Goal: Contribute content: Add original content to the website for others to see

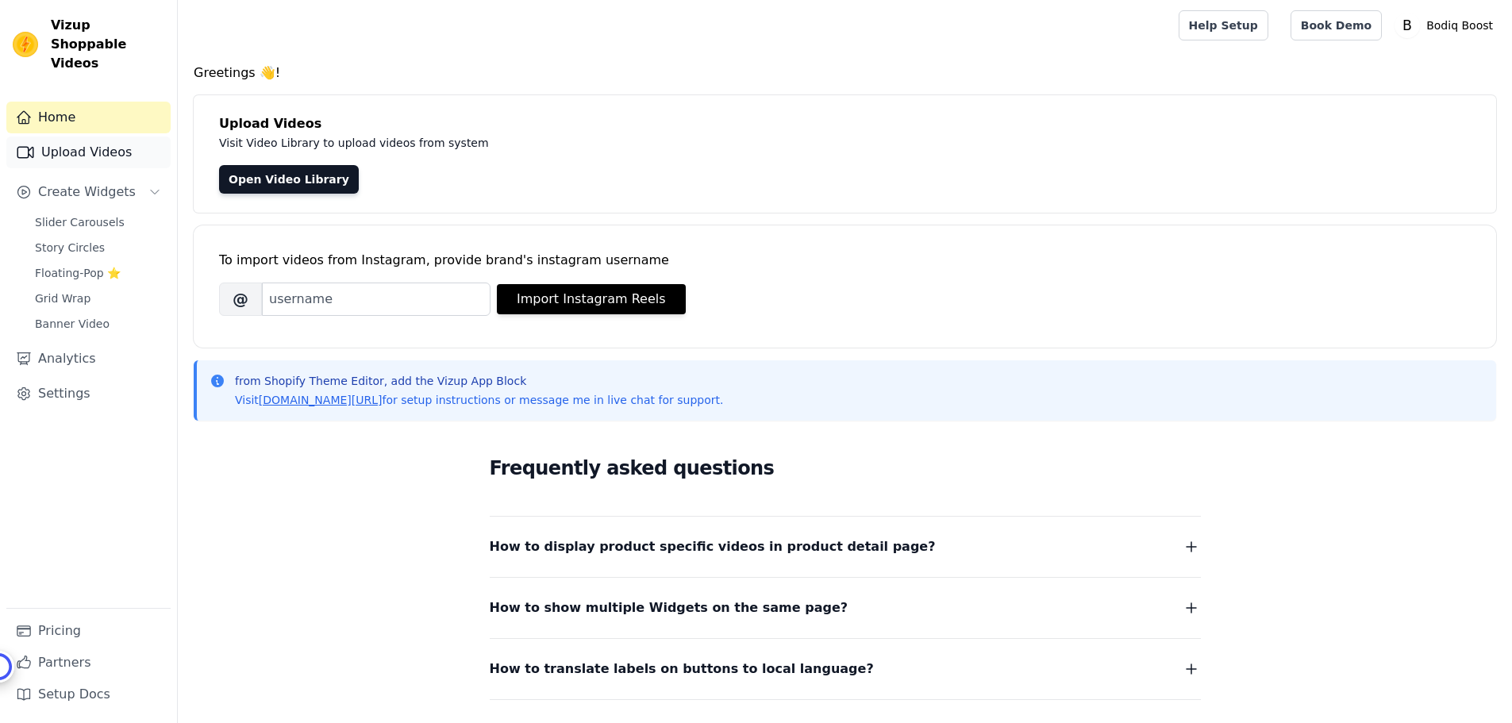
click at [74, 139] on link "Upload Videos" at bounding box center [88, 152] width 164 height 32
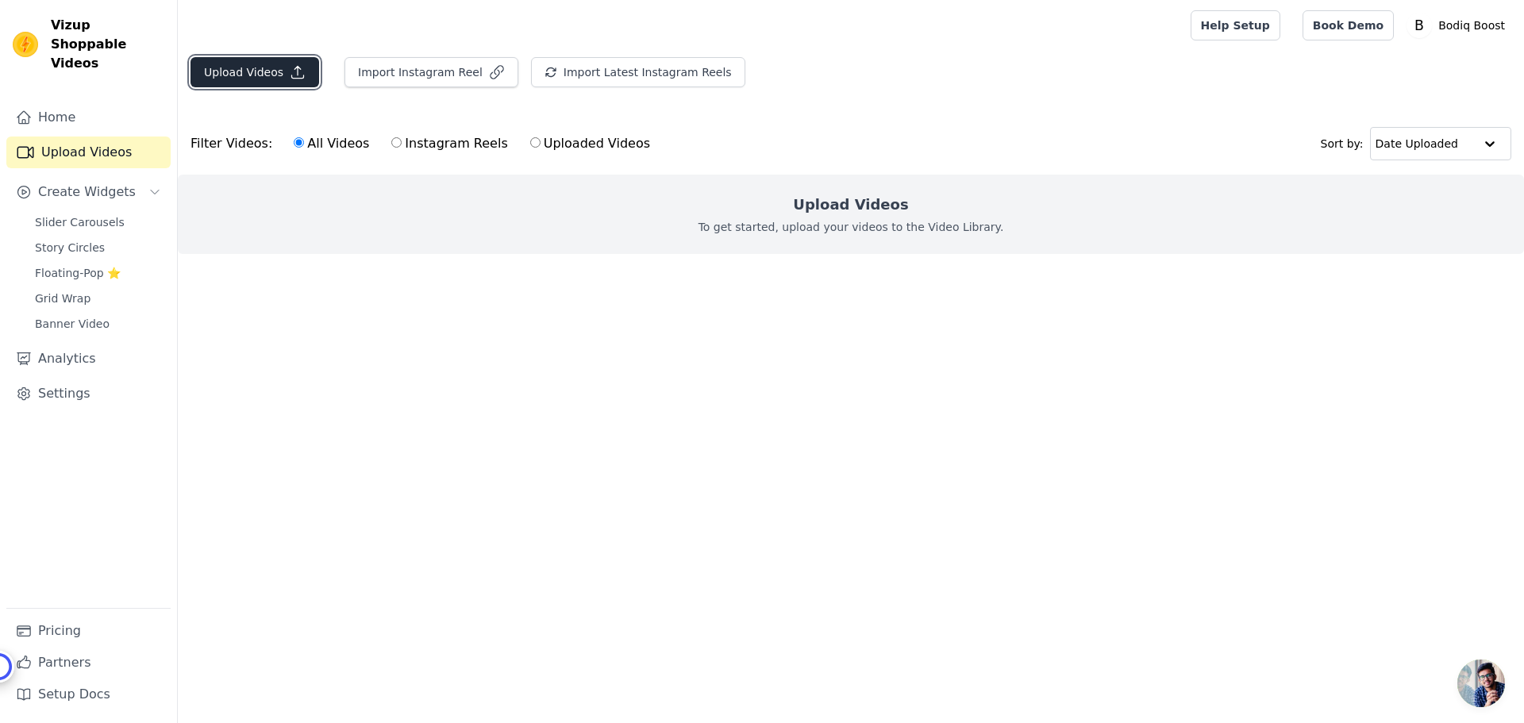
click at [234, 75] on button "Upload Videos" at bounding box center [254, 72] width 129 height 30
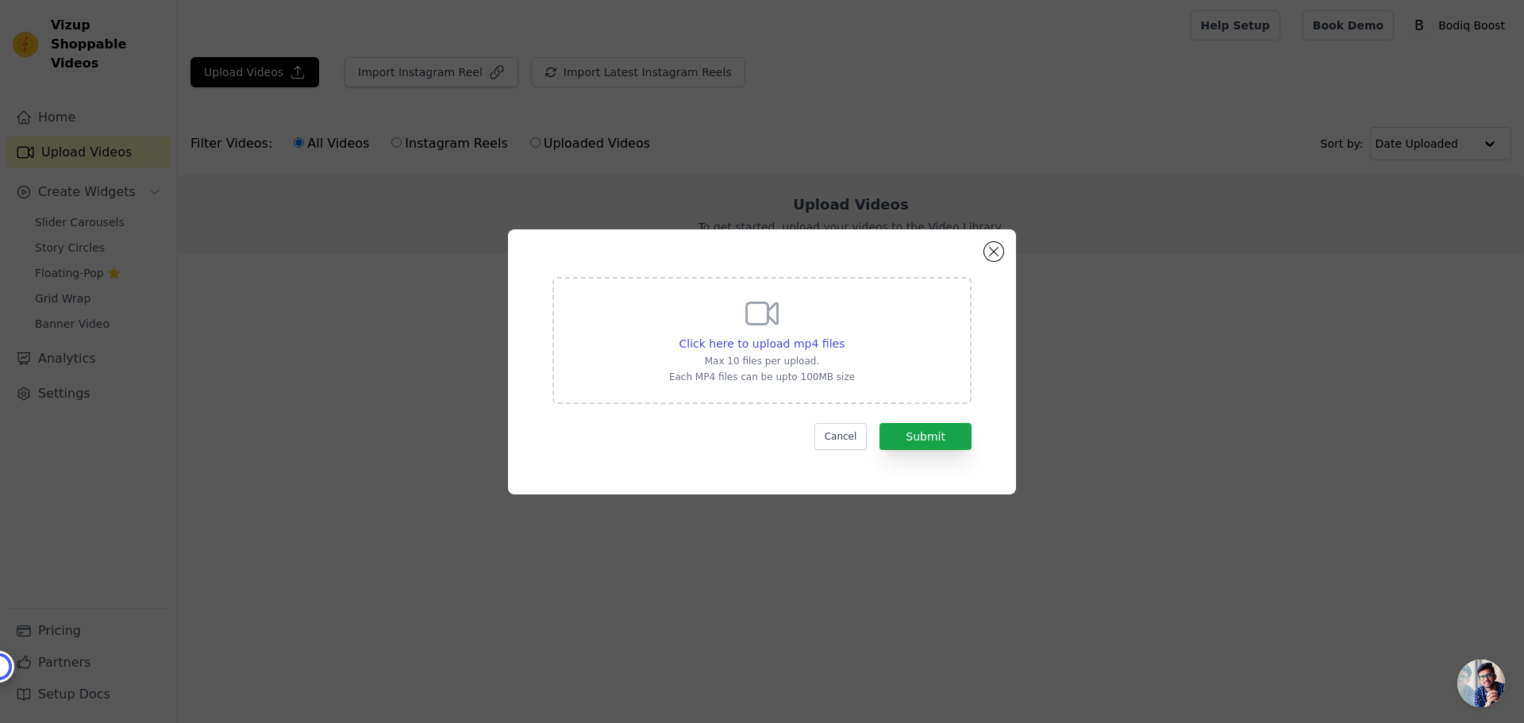
click at [673, 324] on div "Click here to upload mp4 files Max 10 files per upload. Each MP4 files can be u…" at bounding box center [761, 340] width 419 height 127
click at [844, 335] on input "Click here to upload mp4 files Max 10 files per upload. Each MP4 files can be u…" at bounding box center [844, 335] width 1 height 1
type input "C:\fakepath\[DOMAIN_NAME]_7527285562827443489.mp4"
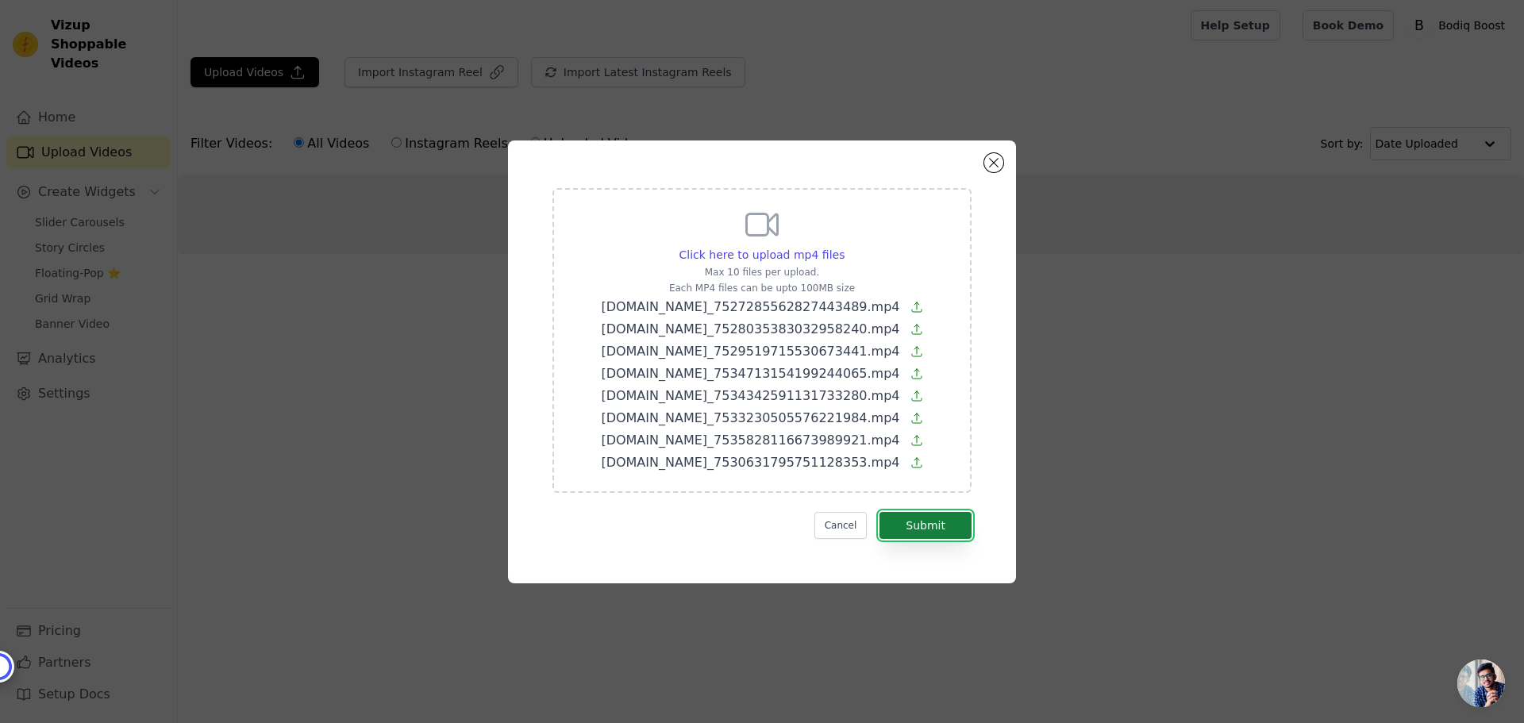
click at [921, 525] on button "Submit" at bounding box center [925, 525] width 92 height 27
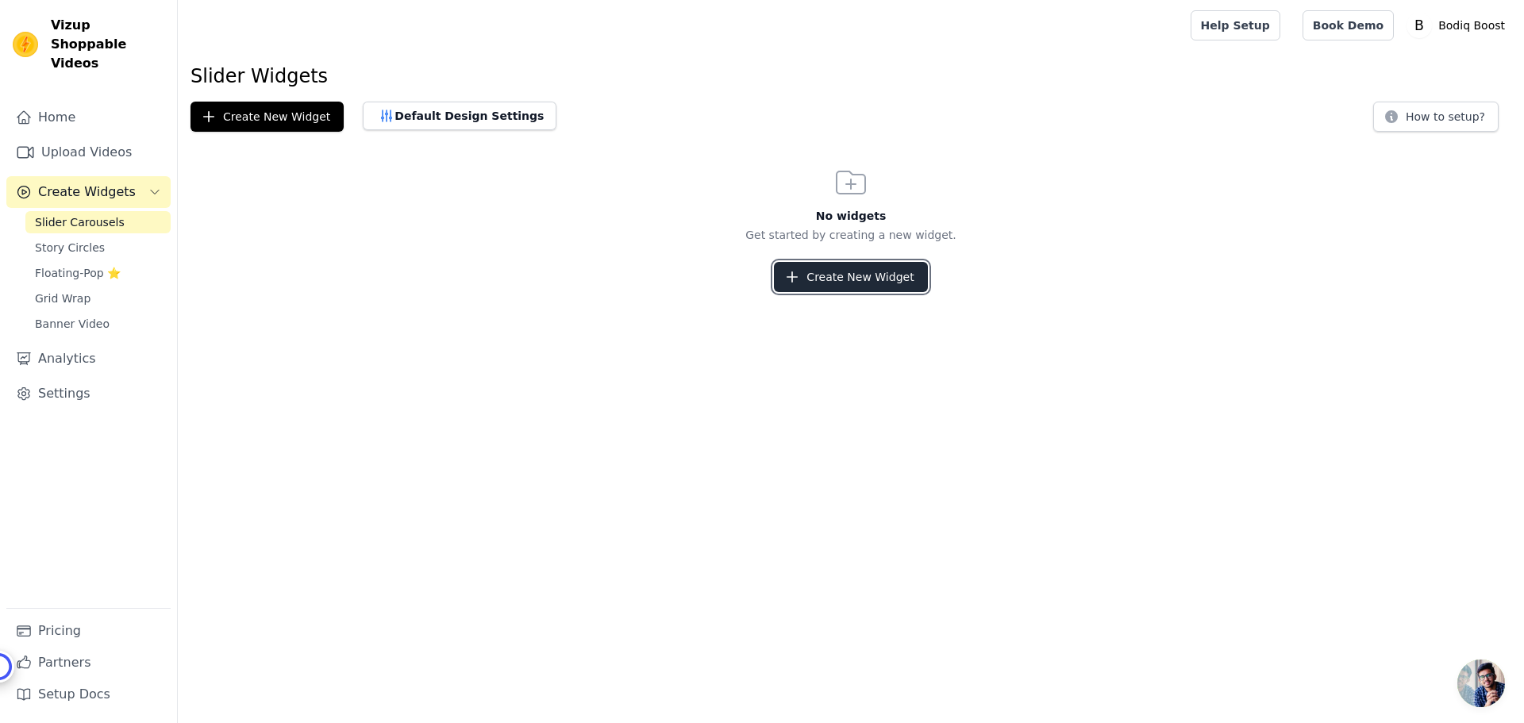
click at [842, 290] on button "Create New Widget" at bounding box center [850, 277] width 153 height 30
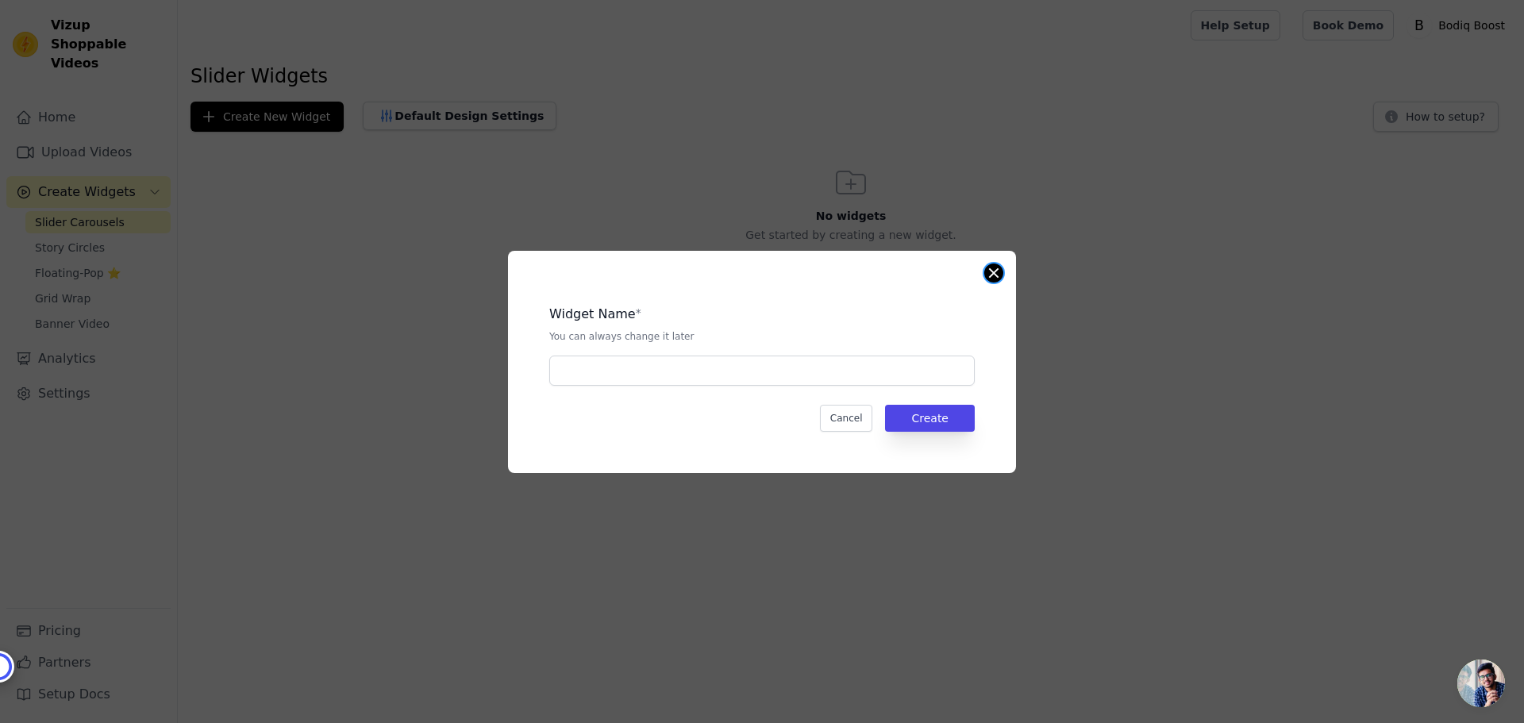
click at [992, 279] on button "Close modal" at bounding box center [993, 272] width 19 height 19
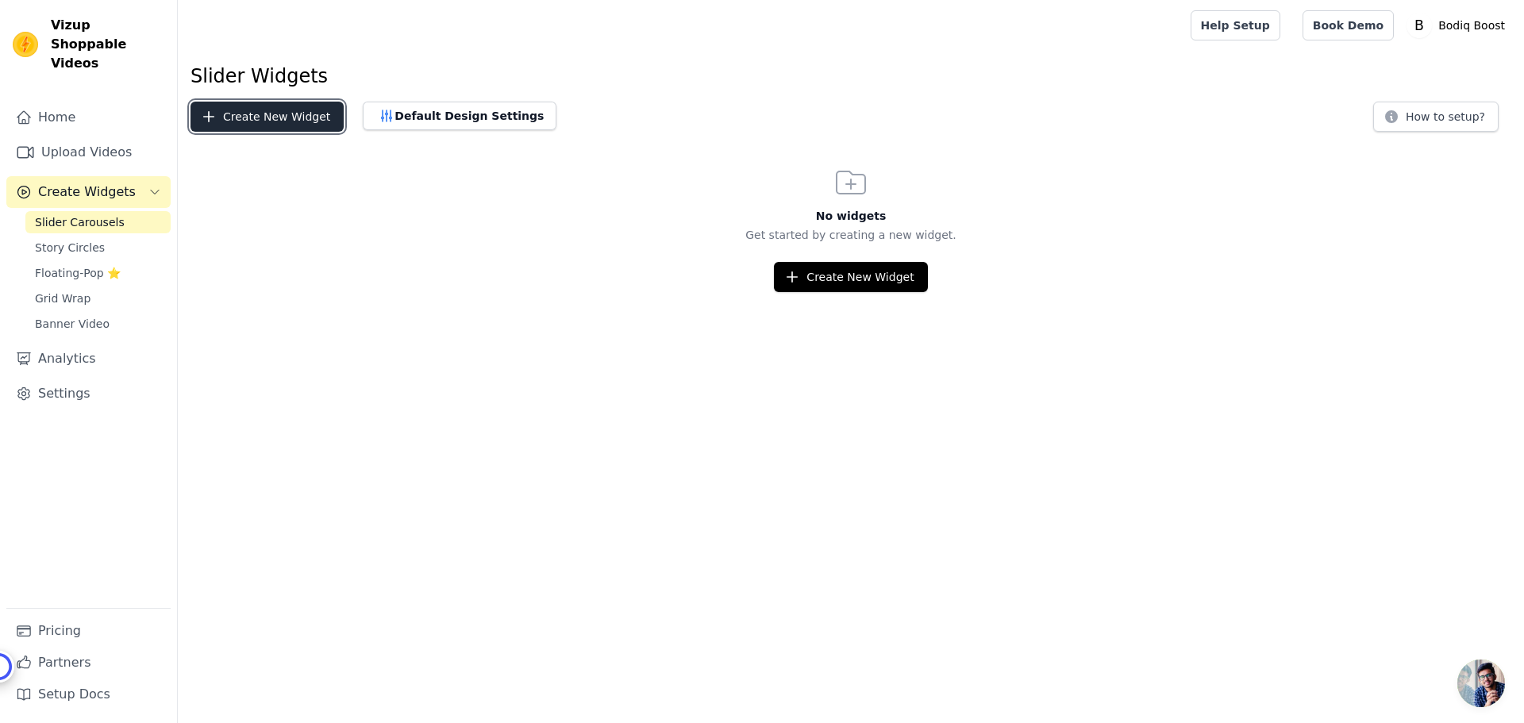
click at [275, 121] on button "Create New Widget" at bounding box center [266, 117] width 153 height 30
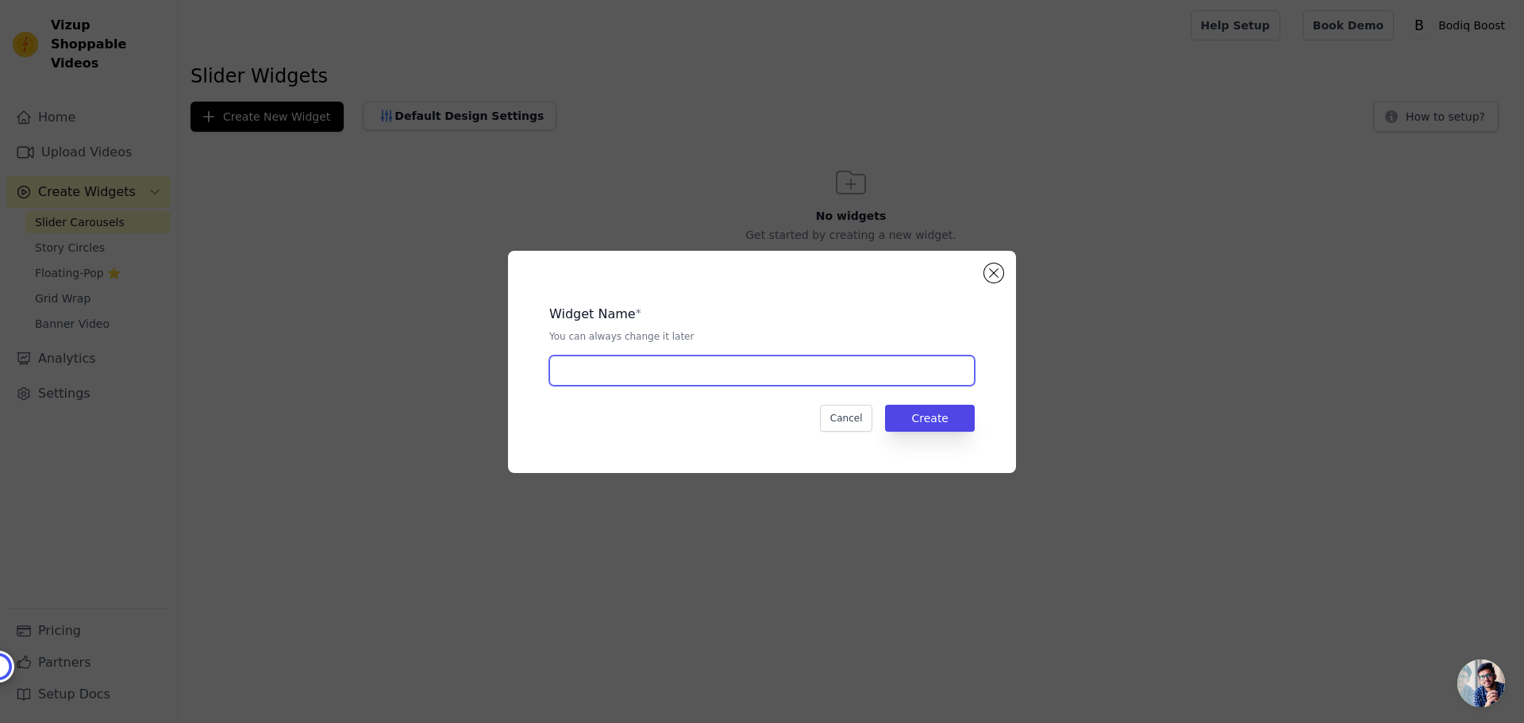
click at [598, 360] on input "text" at bounding box center [761, 371] width 425 height 30
type input "product reels"
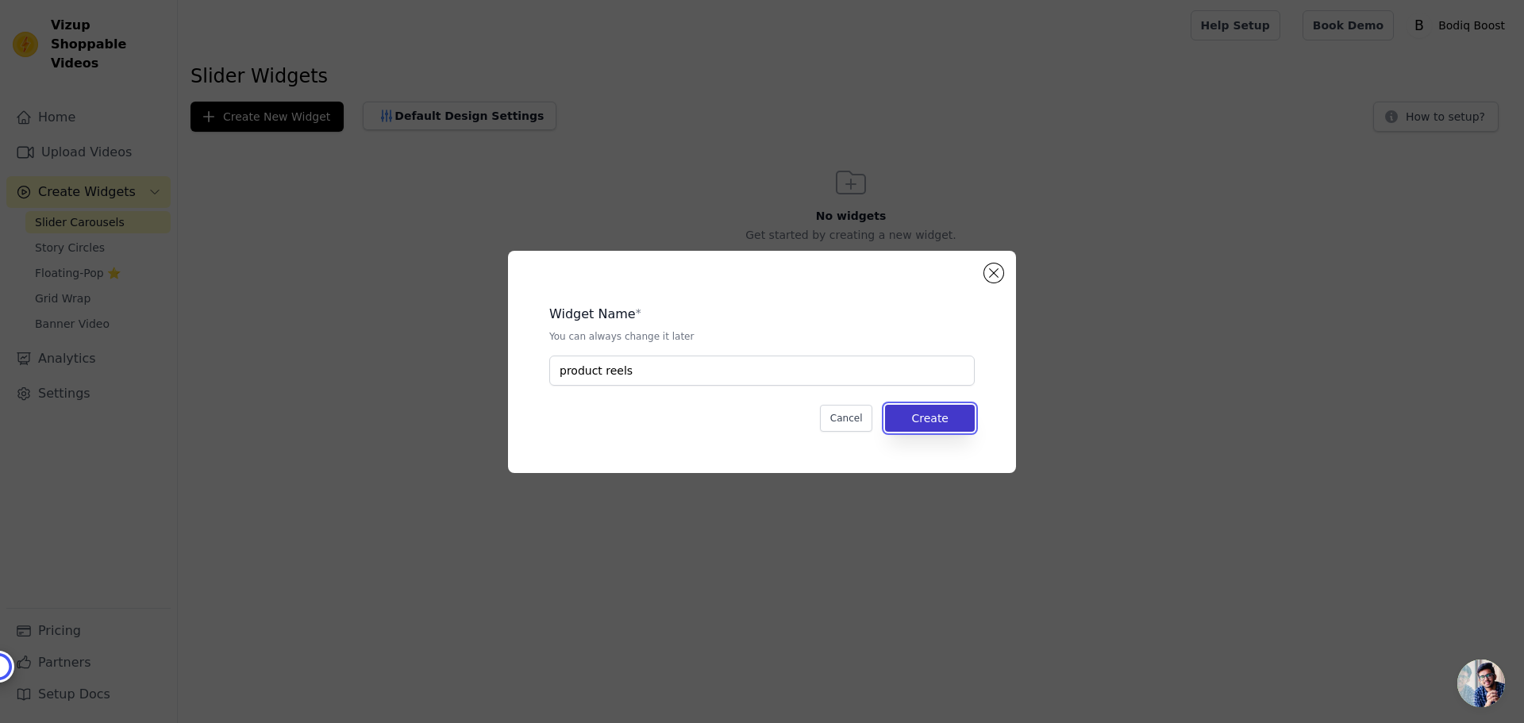
click at [902, 429] on button "Create" at bounding box center [930, 418] width 90 height 27
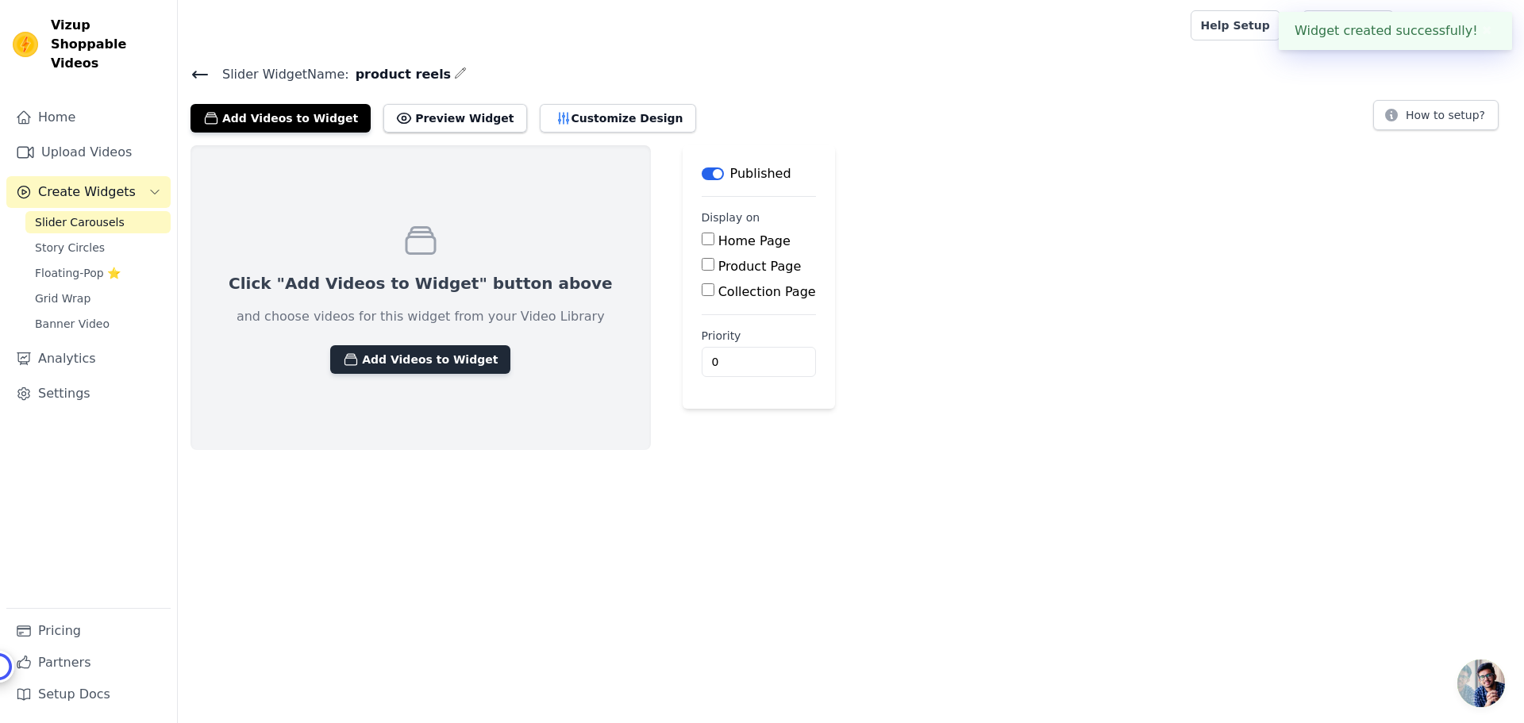
click at [379, 365] on button "Add Videos to Widget" at bounding box center [420, 359] width 180 height 29
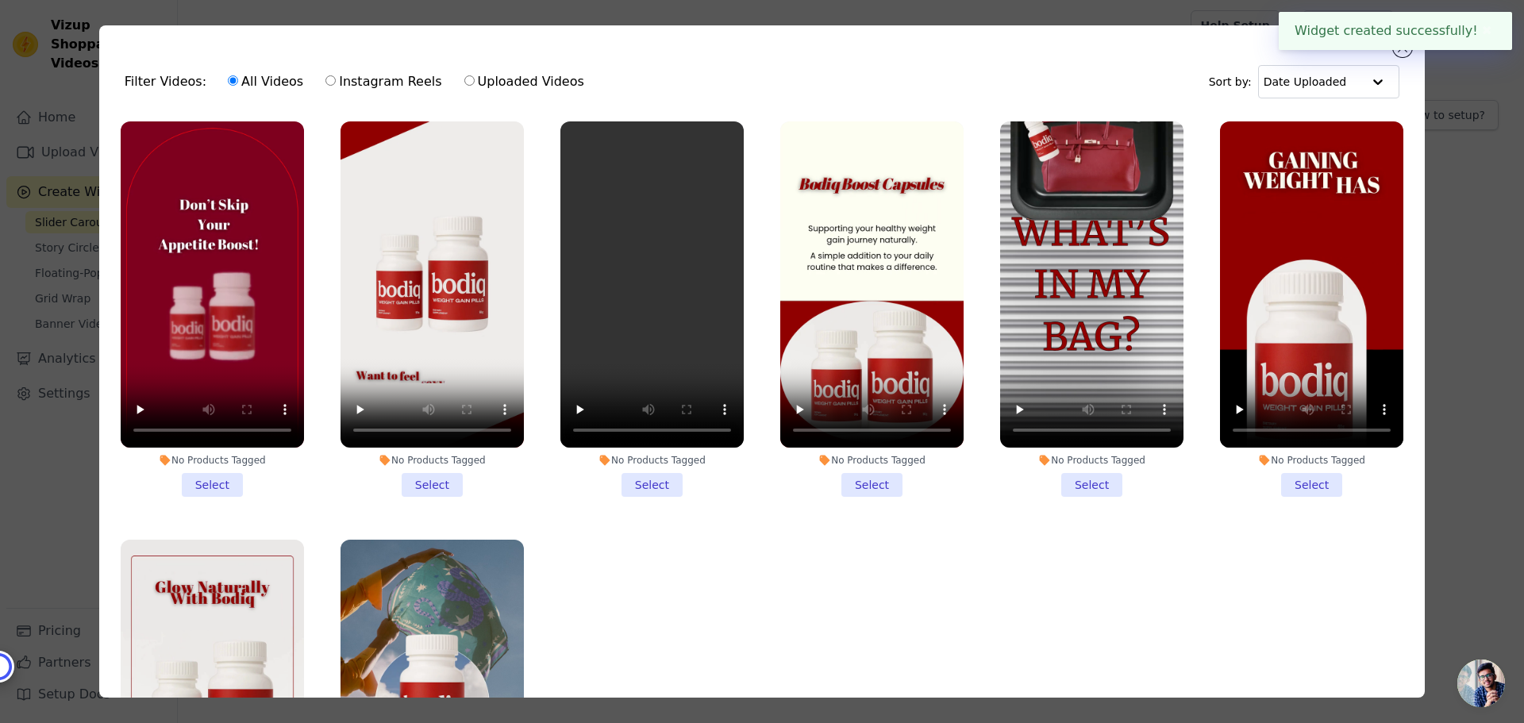
click at [218, 470] on li "No Products Tagged Select" at bounding box center [212, 308] width 183 height 375
click at [0, 0] on input "No Products Tagged Select" at bounding box center [0, 0] width 0 height 0
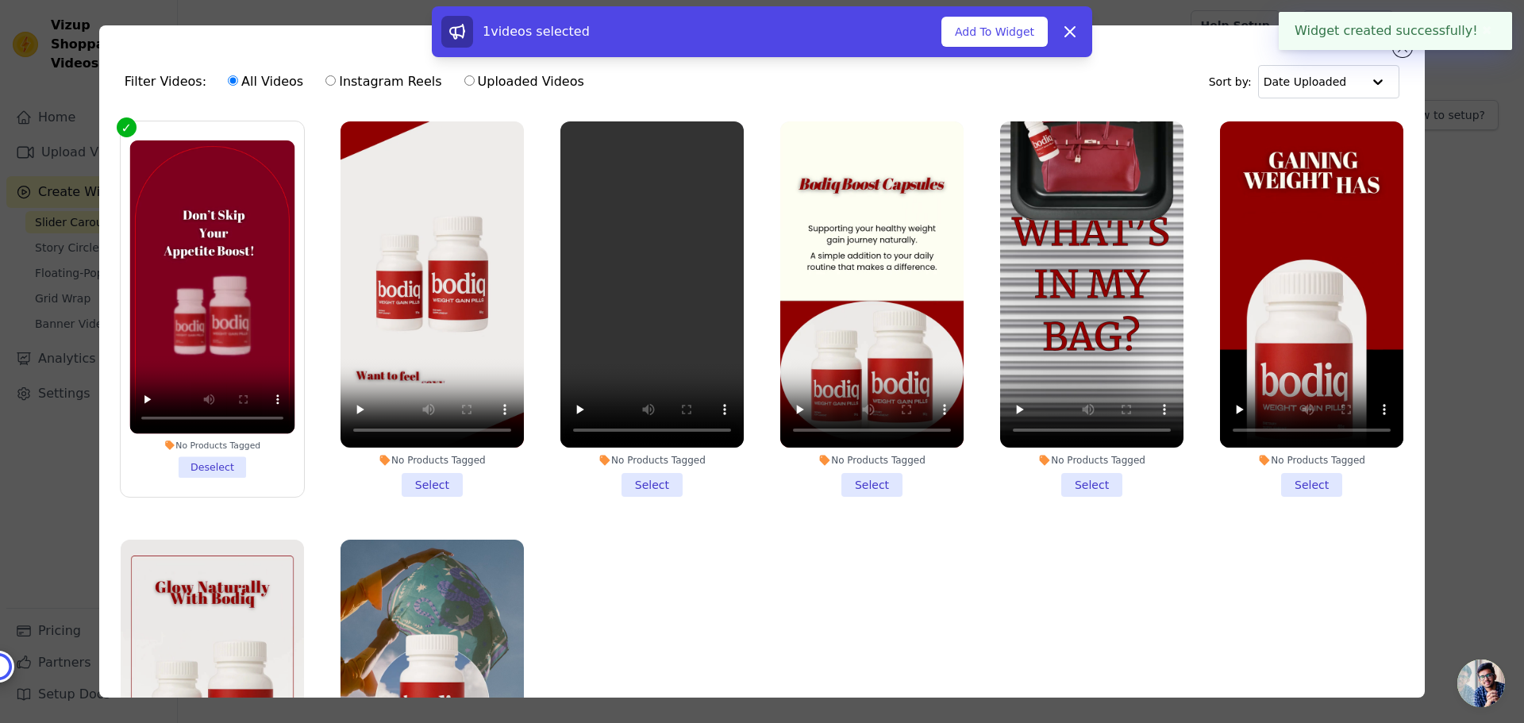
click at [409, 467] on li "No Products Tagged Select" at bounding box center [431, 308] width 183 height 375
click at [0, 0] on input "No Products Tagged Select" at bounding box center [0, 0] width 0 height 0
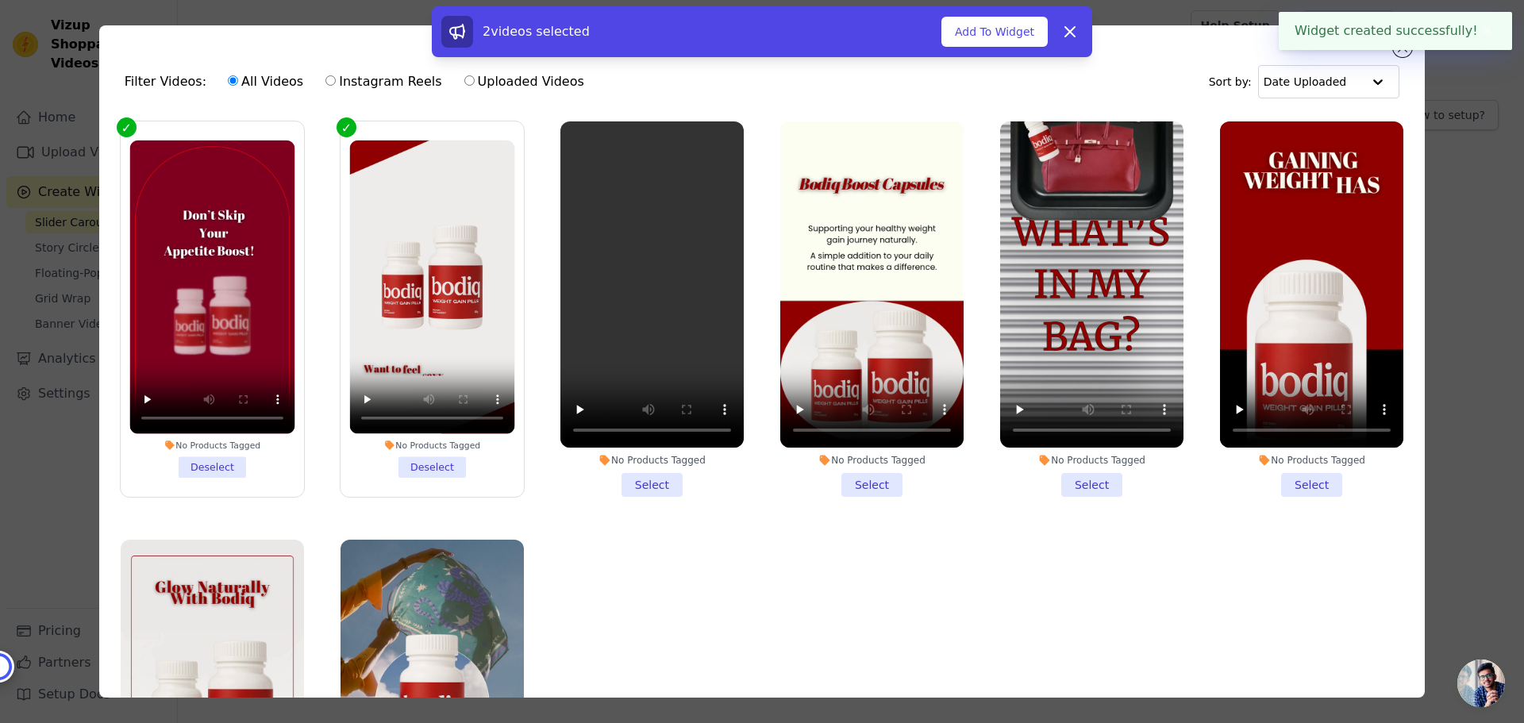
drag, startPoint x: 613, startPoint y: 471, endPoint x: 706, endPoint y: 475, distance: 92.9
click at [614, 471] on li "No Products Tagged Select" at bounding box center [651, 308] width 183 height 375
click at [0, 0] on input "No Products Tagged Select" at bounding box center [0, 0] width 0 height 0
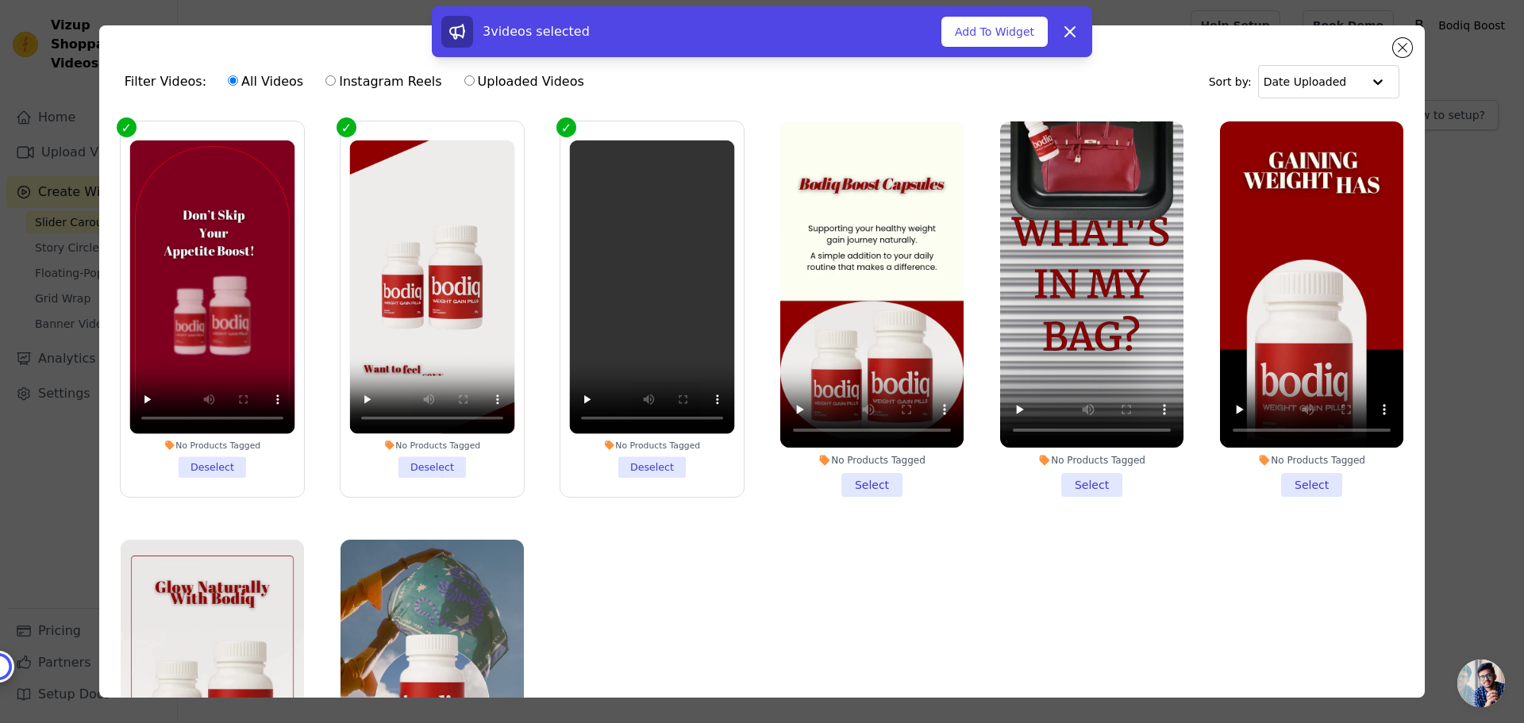
drag, startPoint x: 821, startPoint y: 477, endPoint x: 858, endPoint y: 478, distance: 37.3
click at [825, 478] on li "No Products Tagged Select" at bounding box center [871, 308] width 183 height 375
click at [0, 0] on input "No Products Tagged Select" at bounding box center [0, 0] width 0 height 0
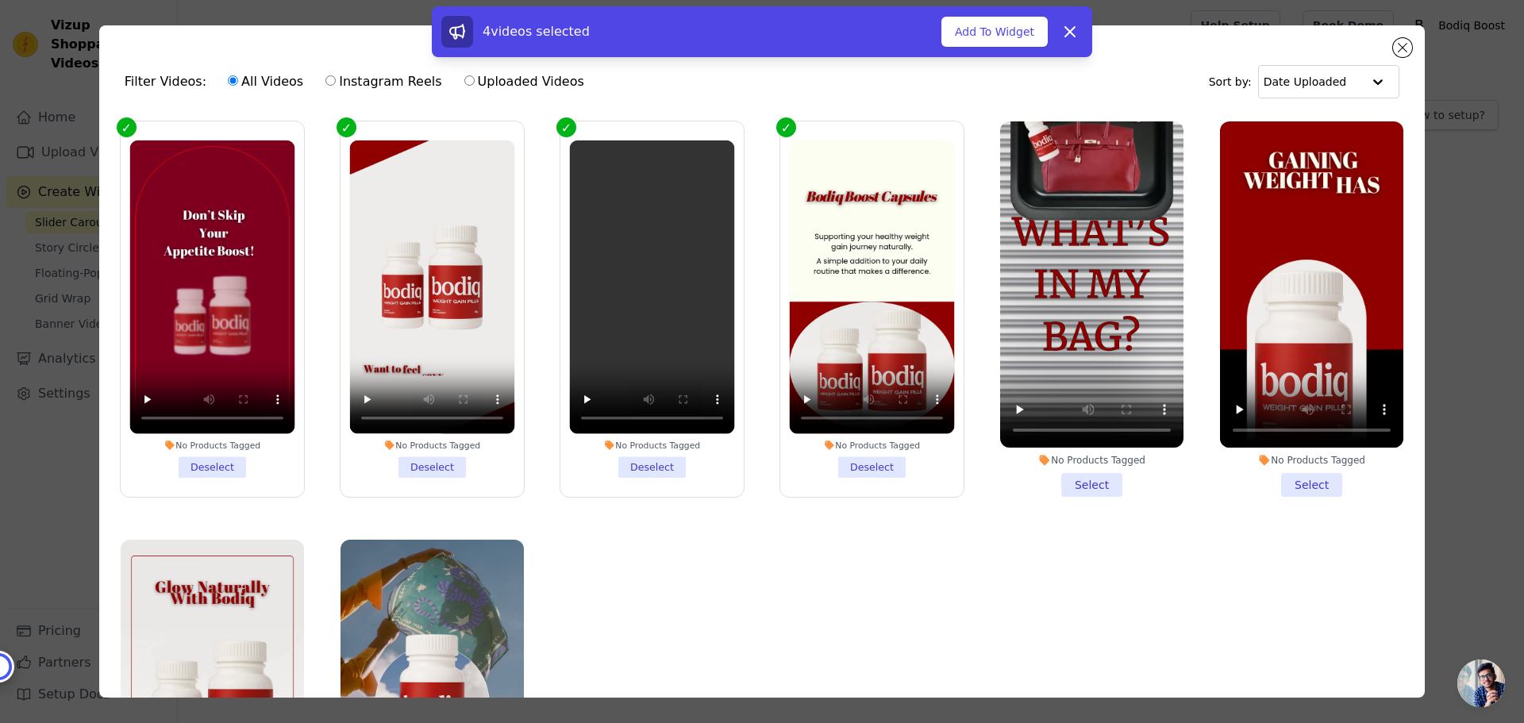
drag, startPoint x: 1048, startPoint y: 467, endPoint x: 1167, endPoint y: 471, distance: 119.1
click at [1051, 467] on li "No Products Tagged Select" at bounding box center [1091, 308] width 183 height 375
click at [0, 0] on input "No Products Tagged Select" at bounding box center [0, 0] width 0 height 0
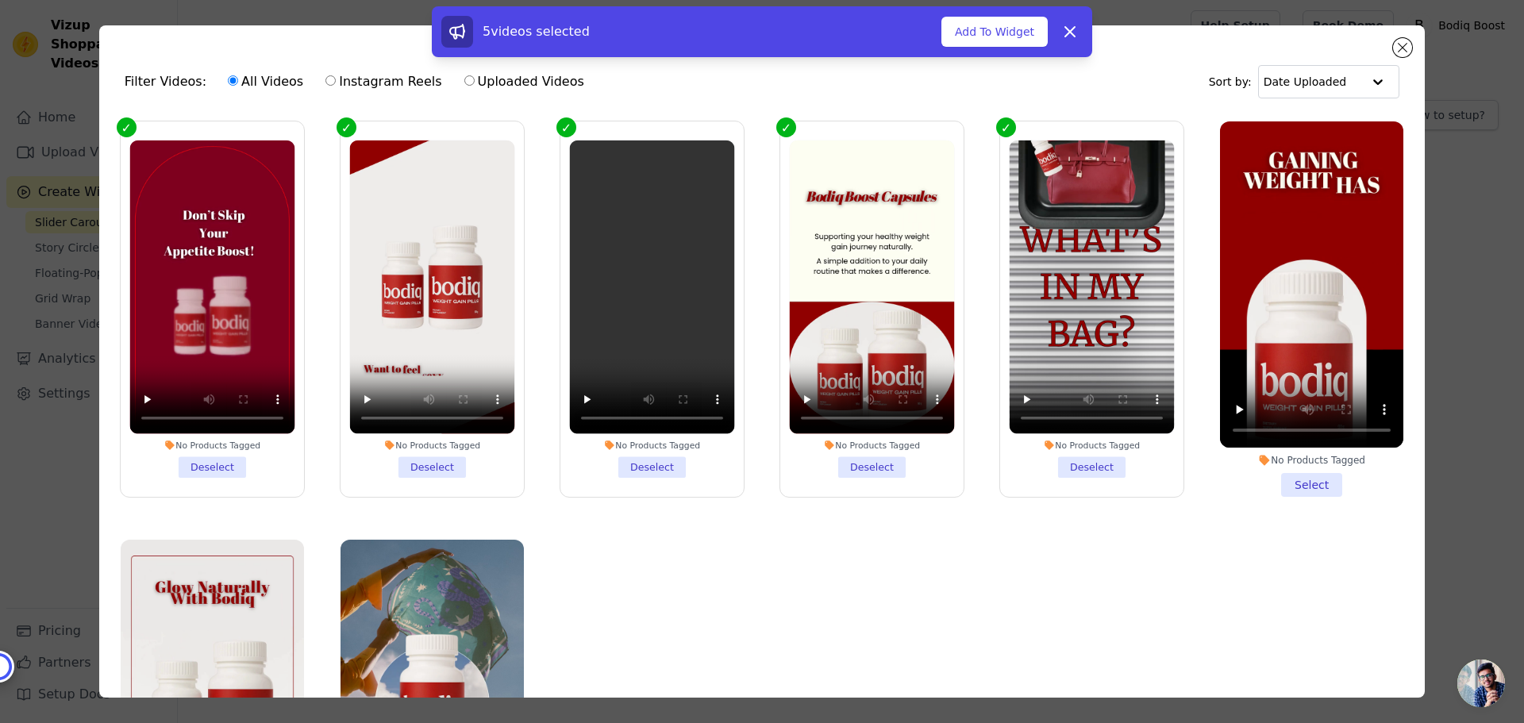
click at [1285, 469] on li "No Products Tagged Select" at bounding box center [1311, 308] width 183 height 375
click at [0, 0] on input "No Products Tagged Select" at bounding box center [0, 0] width 0 height 0
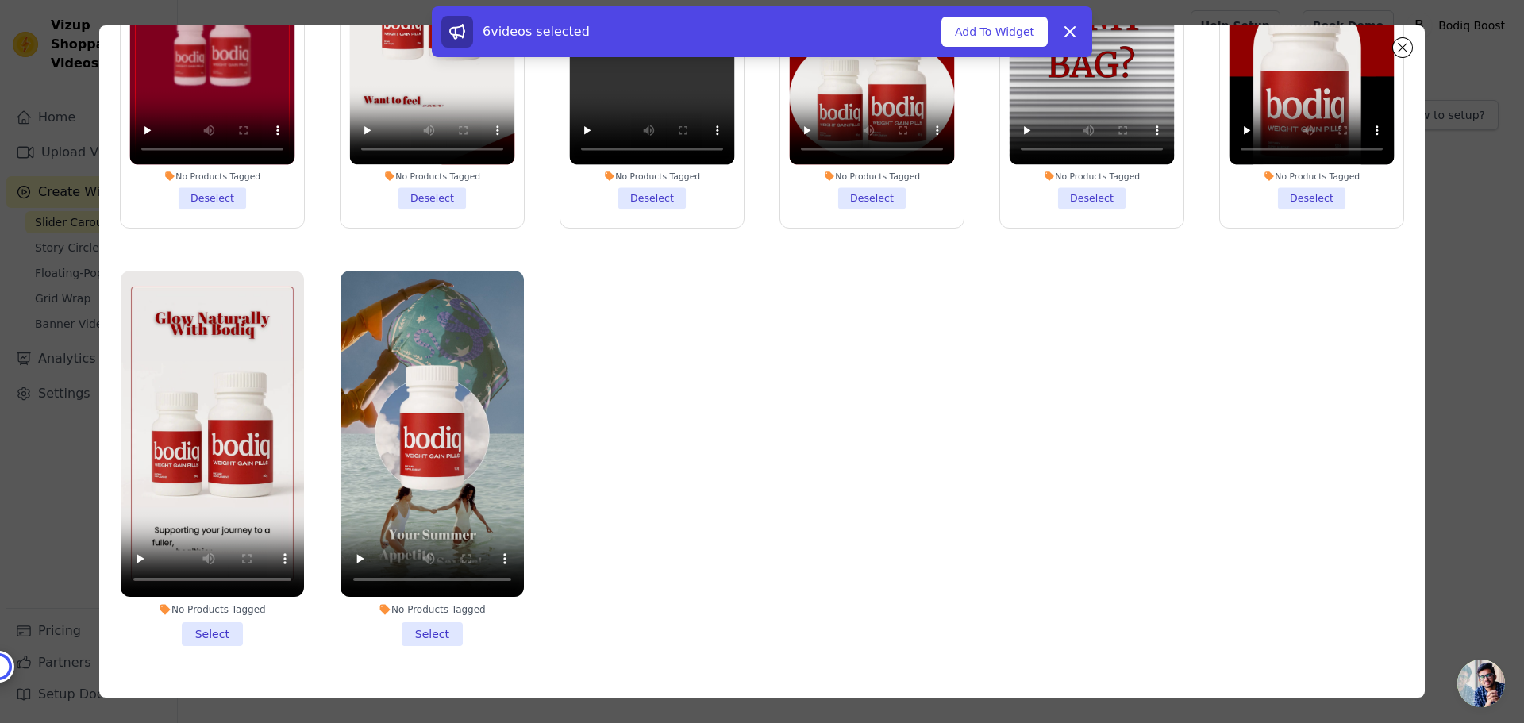
scroll to position [138, 0]
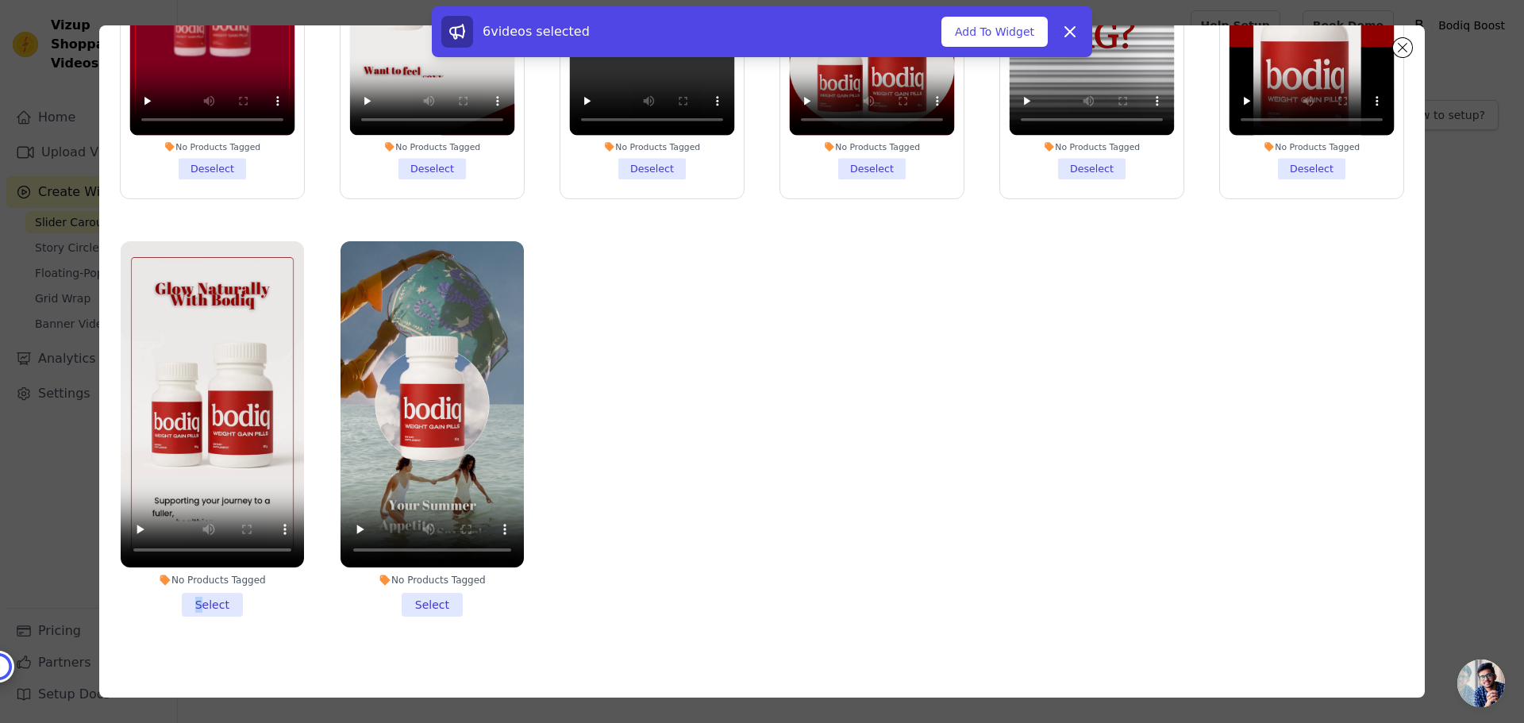
drag, startPoint x: 201, startPoint y: 598, endPoint x: 231, endPoint y: 595, distance: 30.3
click at [207, 598] on li "No Products Tagged Select" at bounding box center [212, 428] width 183 height 375
drag, startPoint x: 213, startPoint y: 588, endPoint x: 253, endPoint y: 586, distance: 39.7
click at [214, 588] on li "No Products Tagged Select" at bounding box center [212, 428] width 183 height 375
click at [0, 0] on input "No Products Tagged Select" at bounding box center [0, 0] width 0 height 0
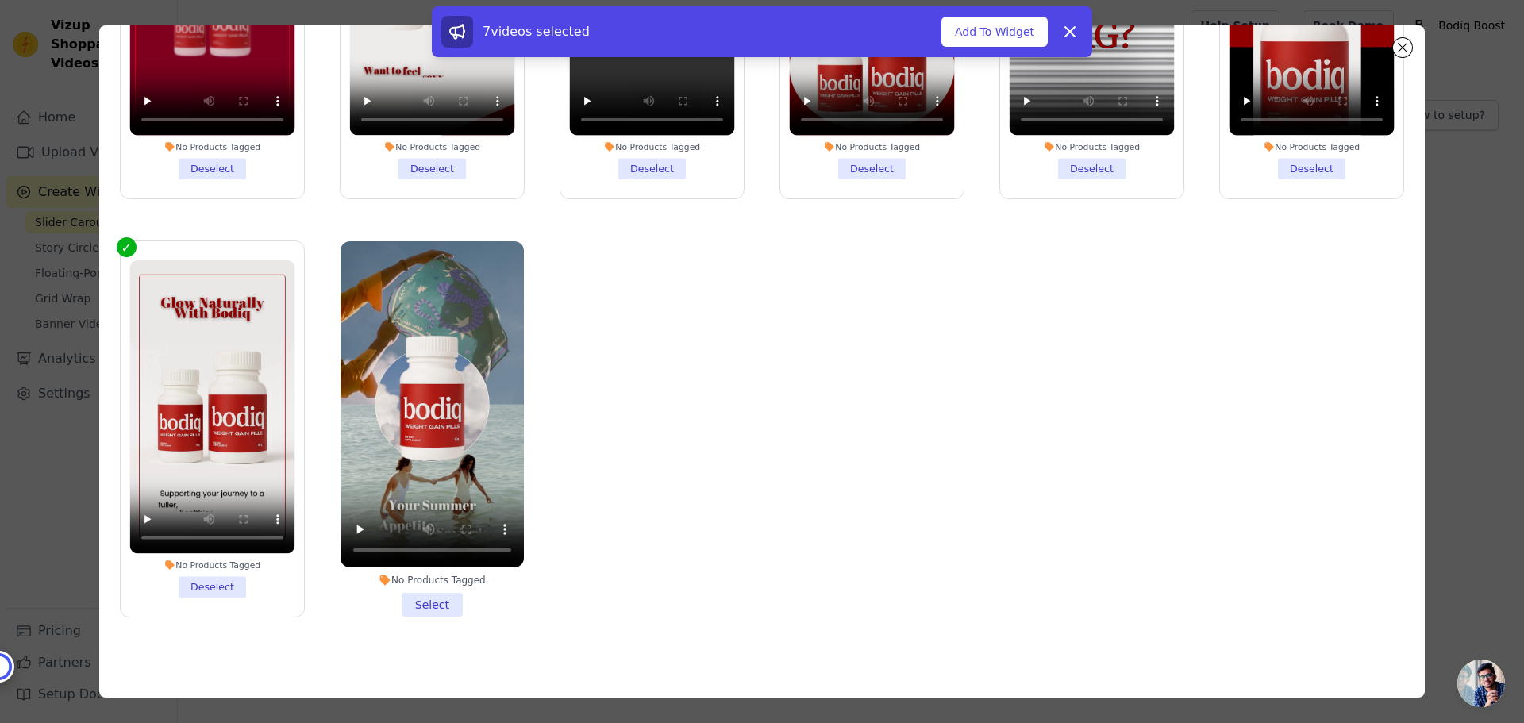
click at [423, 589] on li "No Products Tagged Select" at bounding box center [431, 428] width 183 height 375
click at [0, 0] on input "No Products Tagged Select" at bounding box center [0, 0] width 0 height 0
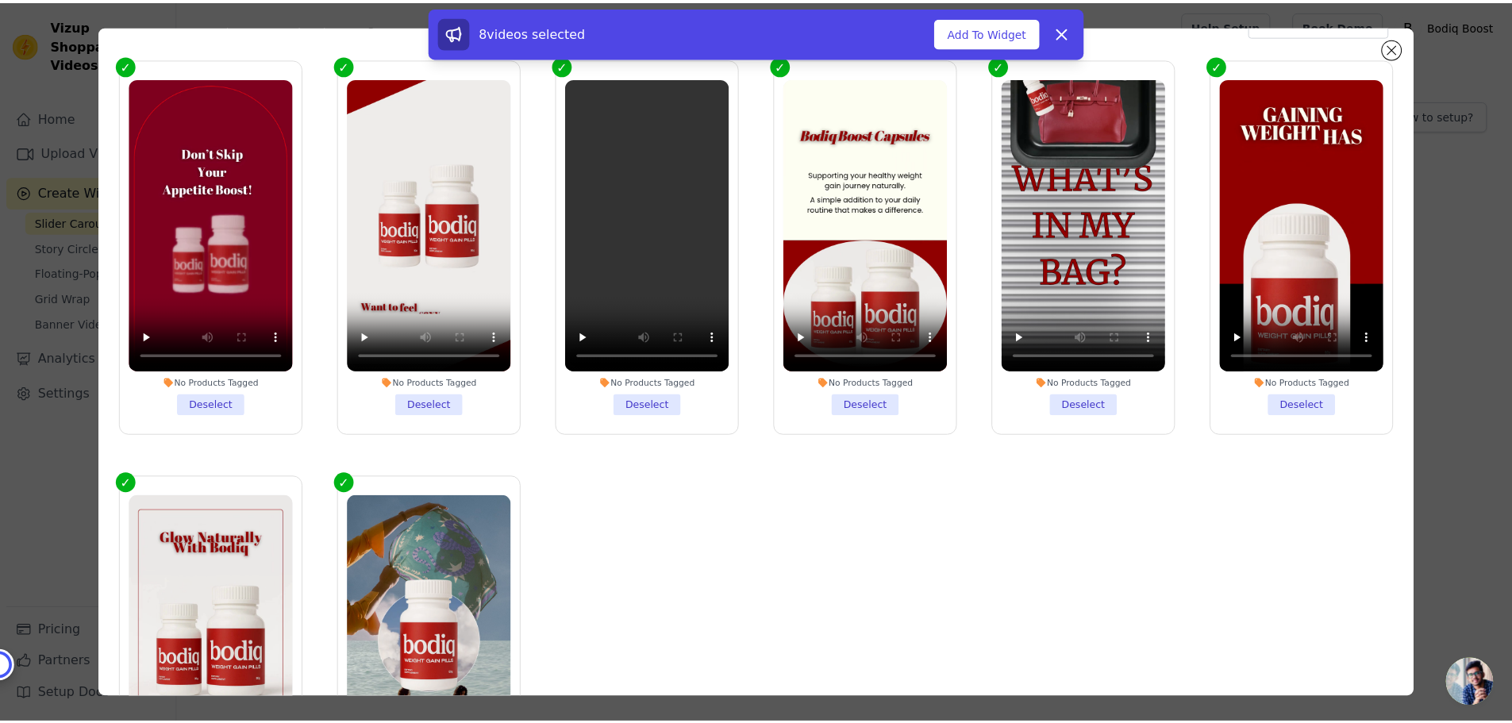
scroll to position [0, 0]
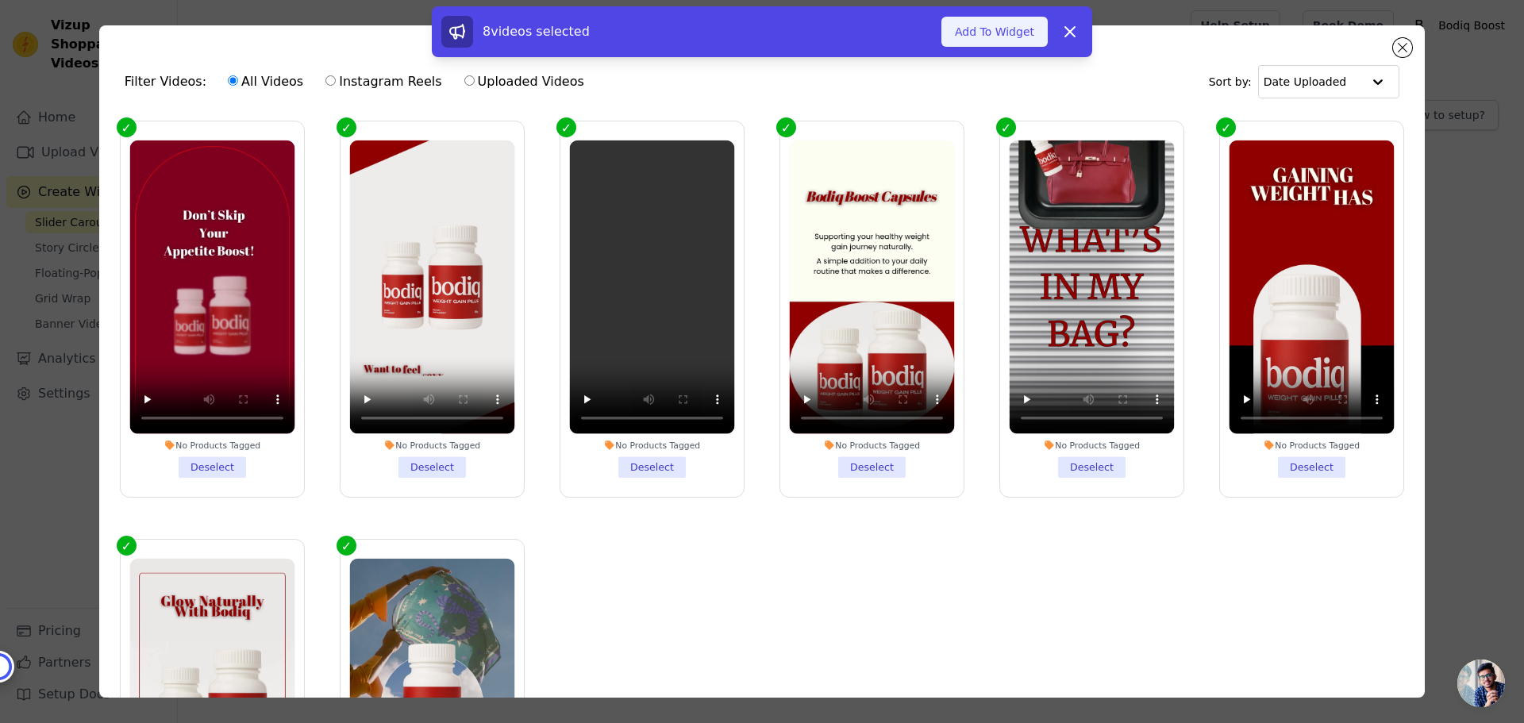
click at [1001, 30] on button "Add To Widget" at bounding box center [994, 32] width 106 height 30
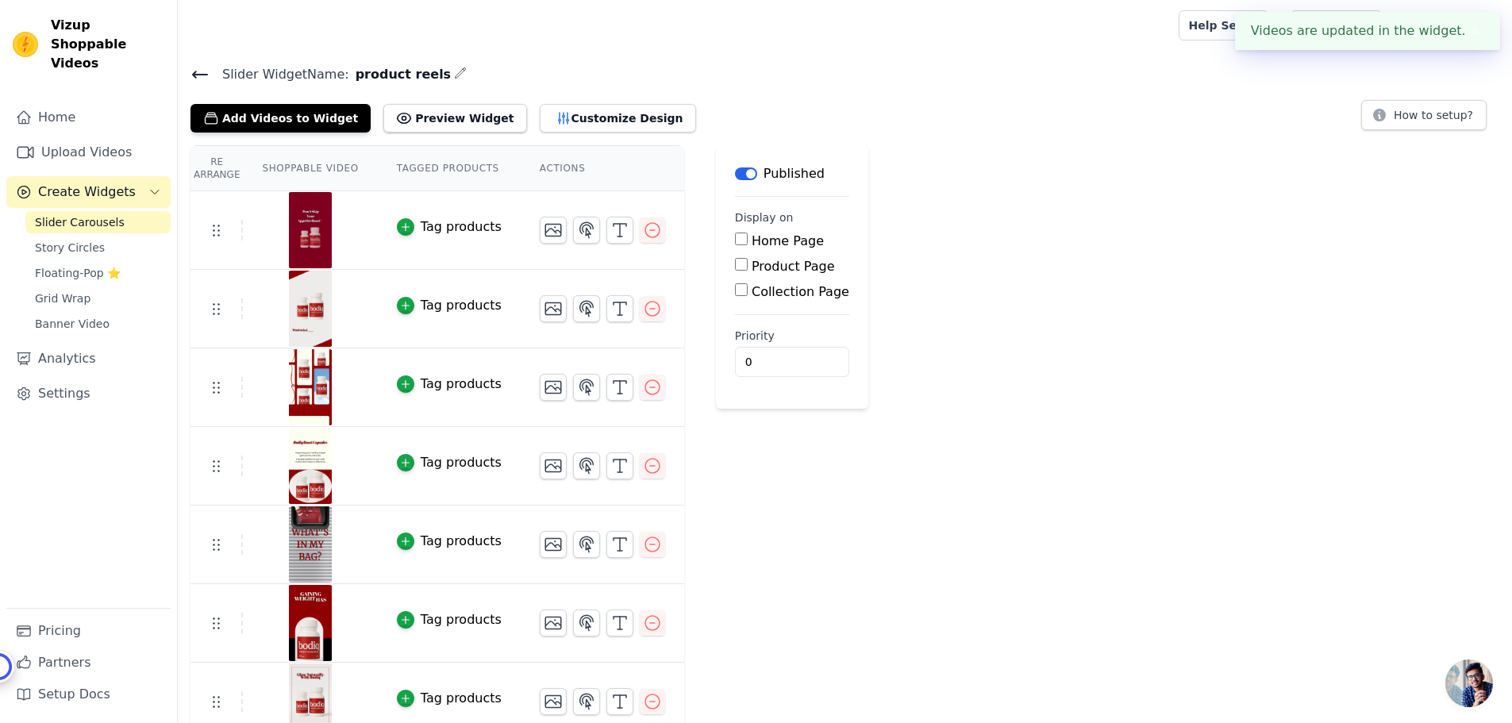
click at [751, 240] on label "Home Page" at bounding box center [787, 240] width 72 height 15
click at [748, 240] on input "Home Page" at bounding box center [741, 239] width 13 height 13
checkbox input "true"
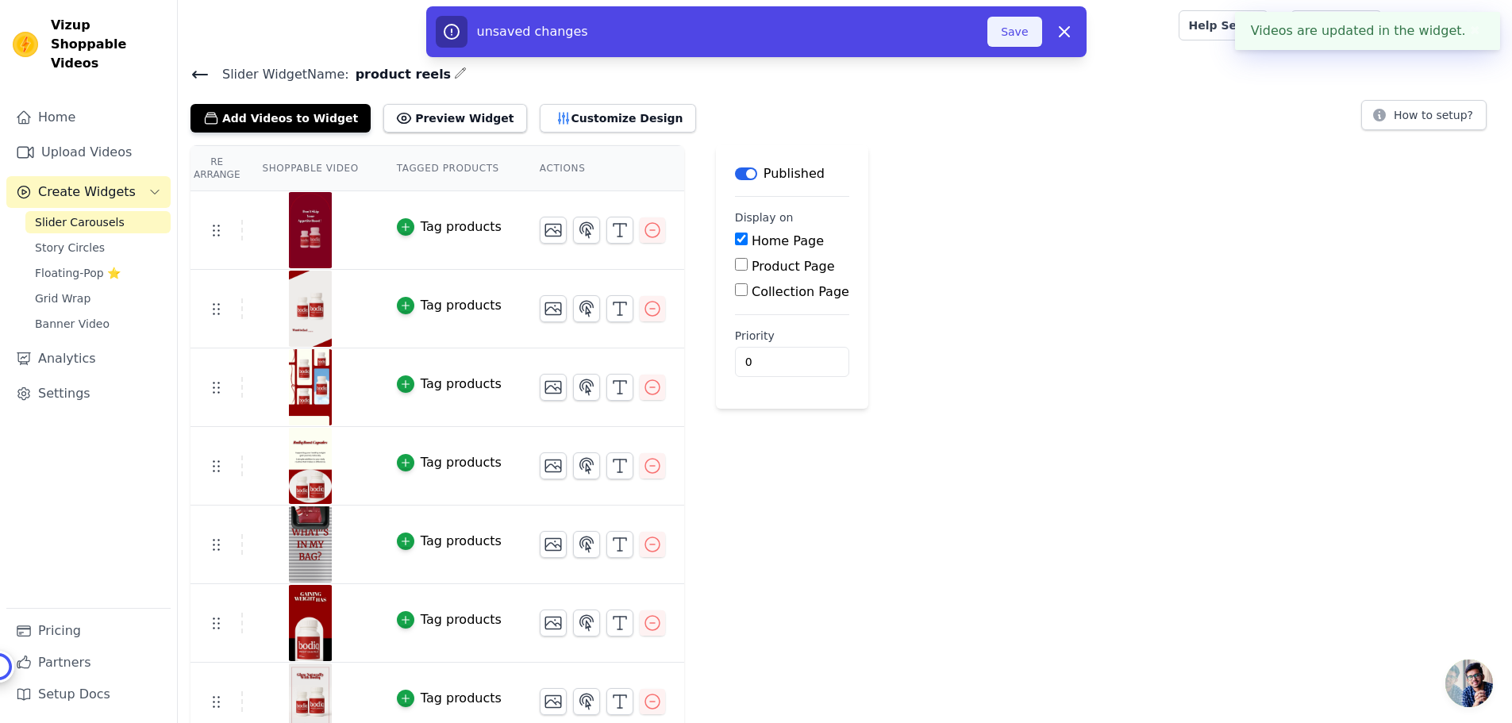
click at [1034, 24] on button "Save" at bounding box center [1014, 32] width 54 height 30
click at [1024, 40] on div at bounding box center [674, 25] width 969 height 51
